Goal: Information Seeking & Learning: Learn about a topic

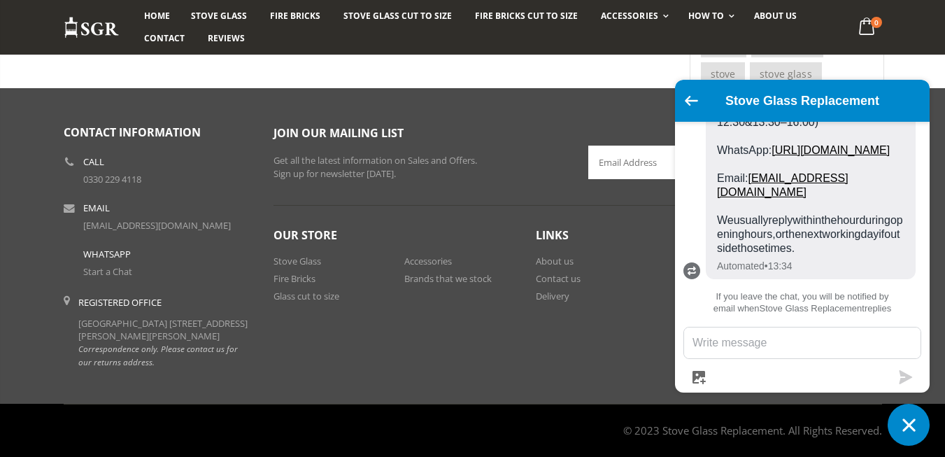
scroll to position [1760, 0]
click at [691, 99] on icon "Go back to the main screen" at bounding box center [691, 101] width 13 height 10
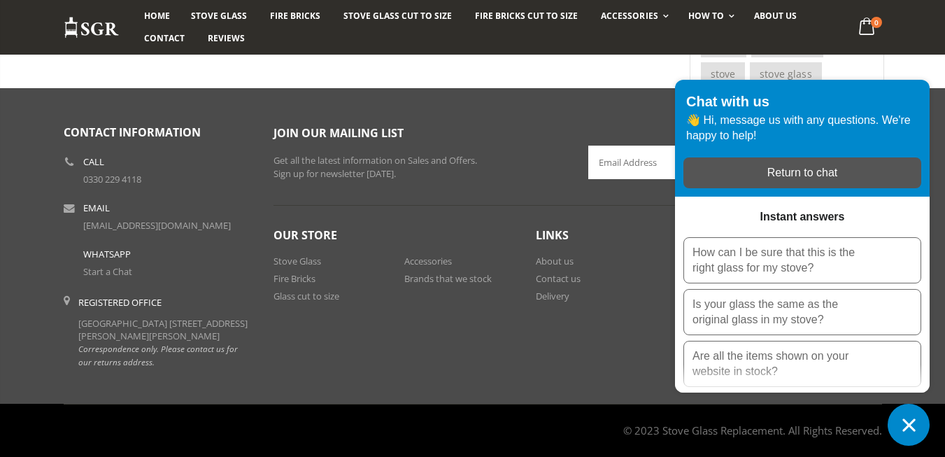
click at [909, 421] on icon "Chat window" at bounding box center [909, 425] width 22 height 22
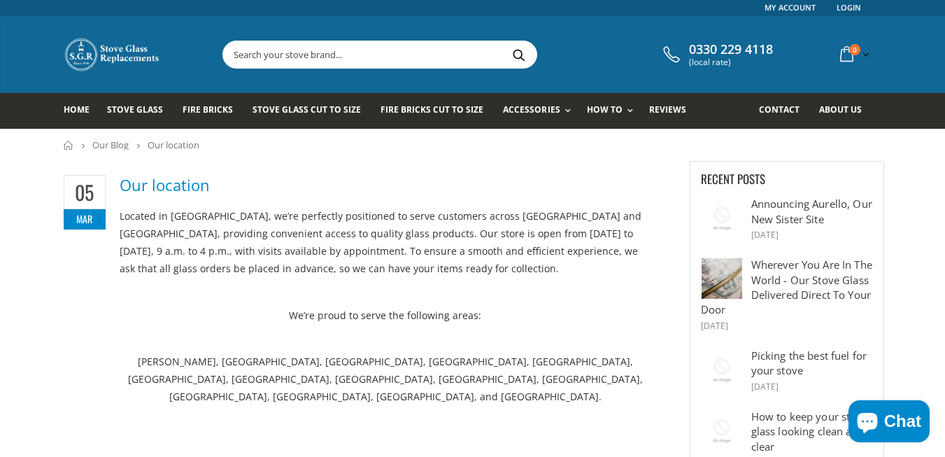
scroll to position [0, 0]
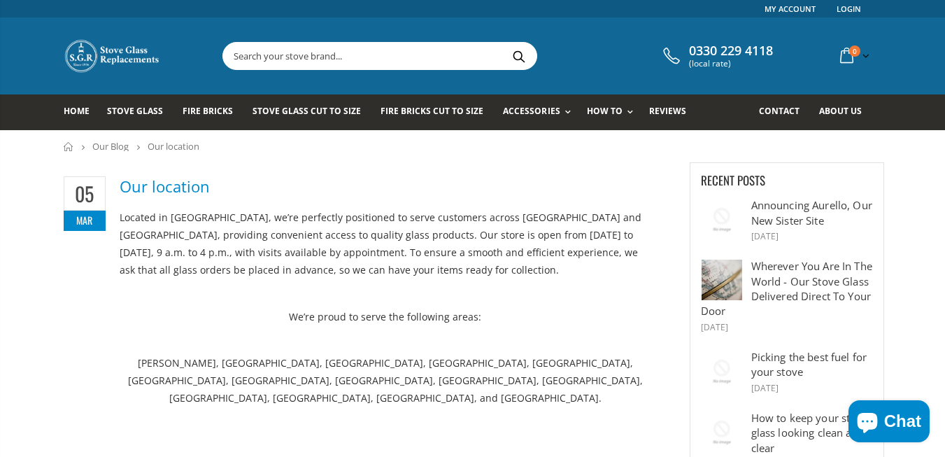
click at [162, 184] on h2 "Our location" at bounding box center [368, 186] width 608 height 21
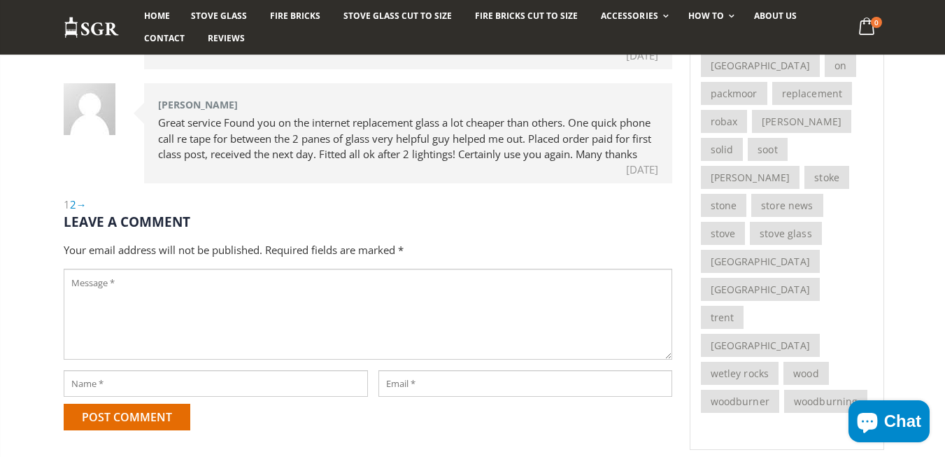
scroll to position [979, 0]
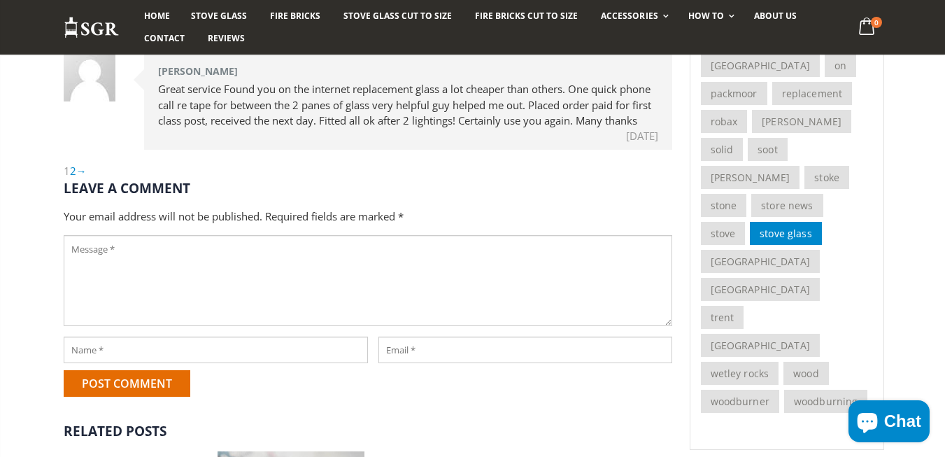
click at [750, 245] on link "stove glass" at bounding box center [786, 233] width 72 height 23
